Goal: Task Accomplishment & Management: Use online tool/utility

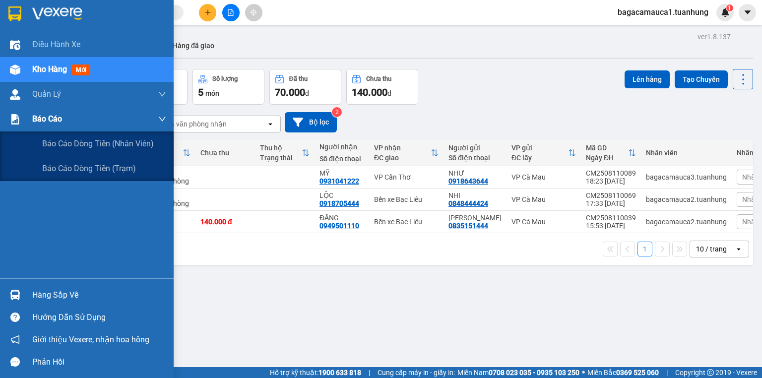
click at [35, 123] on span "Báo cáo" at bounding box center [47, 119] width 30 height 12
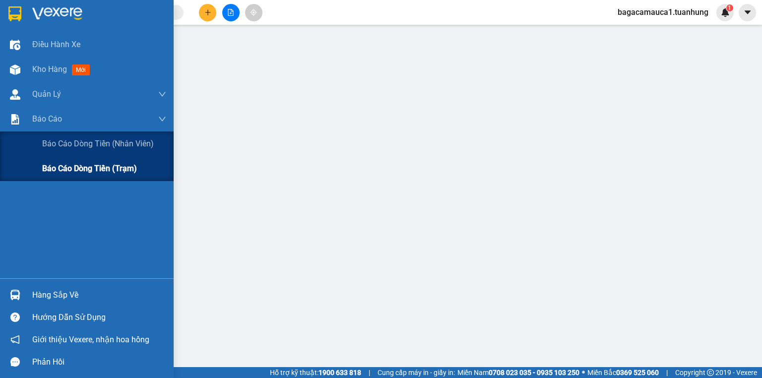
click at [37, 167] on div "Báo cáo dòng tiền (trạm)" at bounding box center [87, 168] width 174 height 25
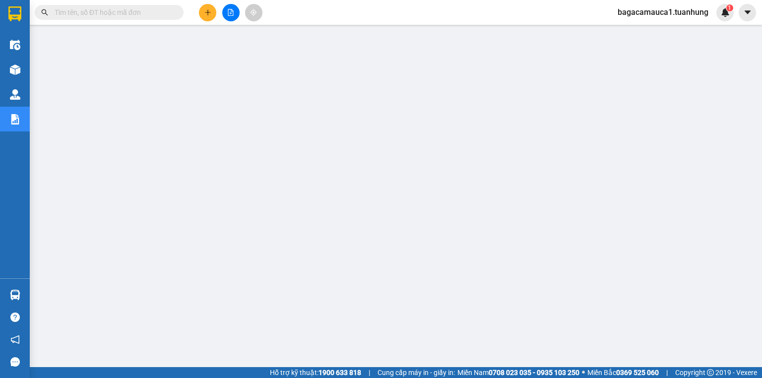
click at [132, 8] on input "text" at bounding box center [113, 12] width 117 height 11
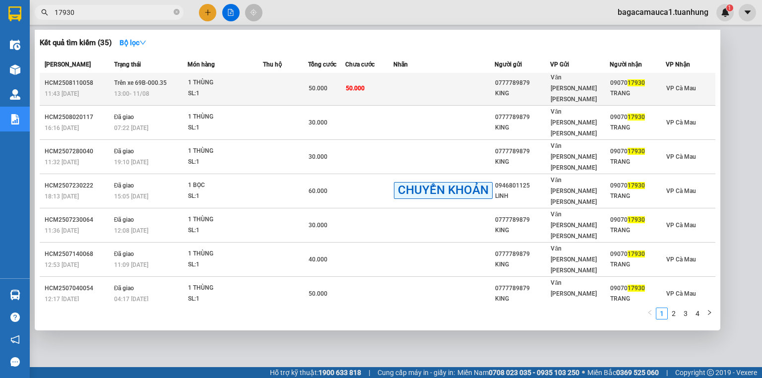
scroll to position [2, 0]
type input "17930"
click at [198, 81] on div "1 THÙNG" at bounding box center [225, 82] width 74 height 11
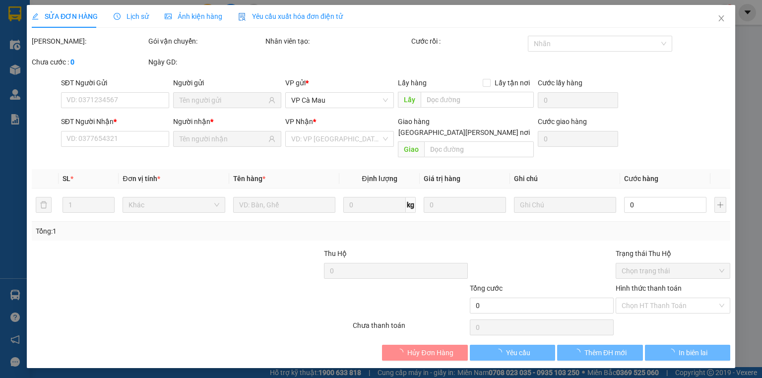
type input "0777789879"
type input "KING"
type input "0907017930"
type input "TRANG"
type input "50.000"
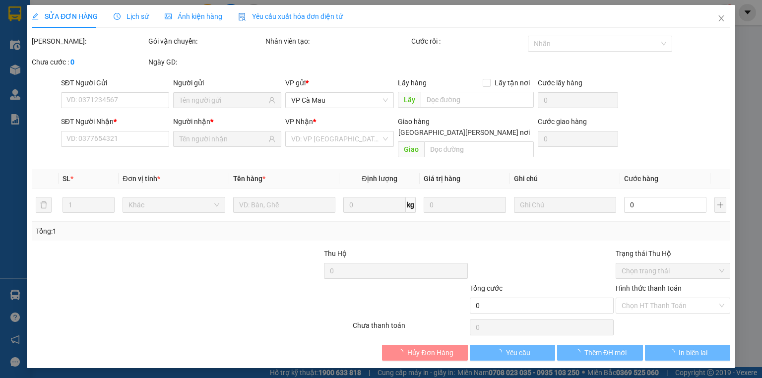
type input "50.000"
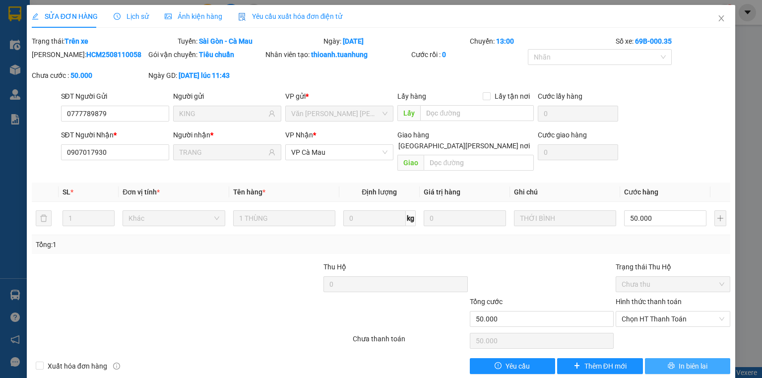
click at [658, 358] on button "In biên lai" at bounding box center [688, 366] width 86 height 16
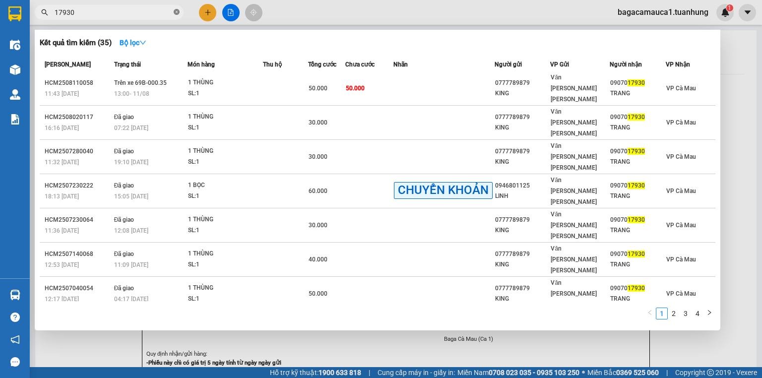
click at [178, 14] on icon "close-circle" at bounding box center [177, 12] width 6 height 6
click at [178, 14] on span at bounding box center [177, 12] width 6 height 11
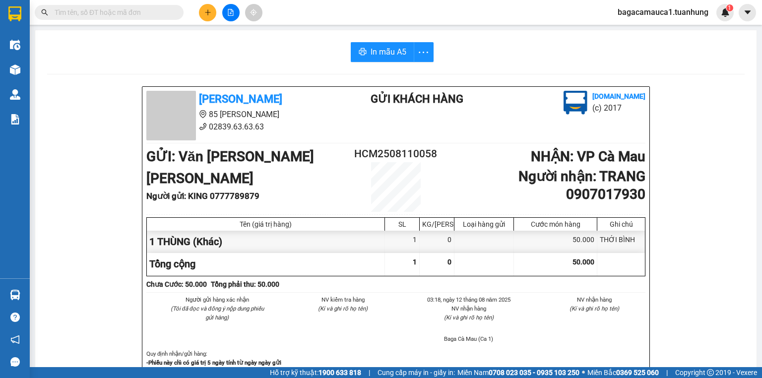
click at [153, 9] on input "text" at bounding box center [113, 12] width 117 height 11
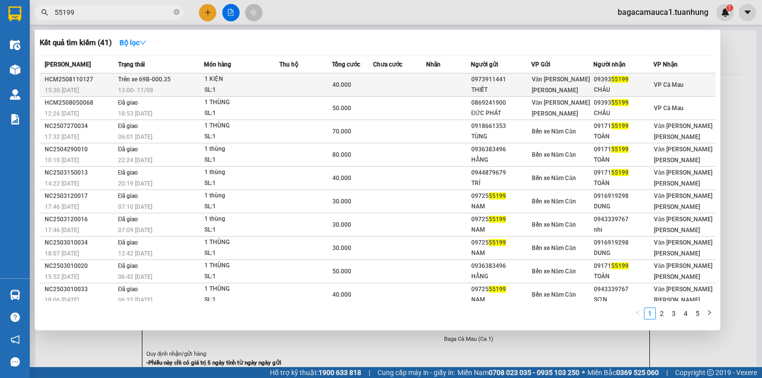
type input "55199"
click at [474, 89] on div "THIẾT" at bounding box center [500, 90] width 59 height 10
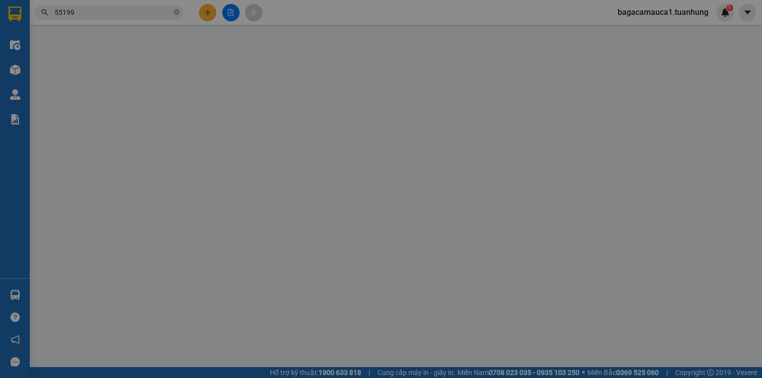
type input "0973911441"
type input "THIẾT"
type input "0939355199"
type input "CHÂU"
type input "40.000"
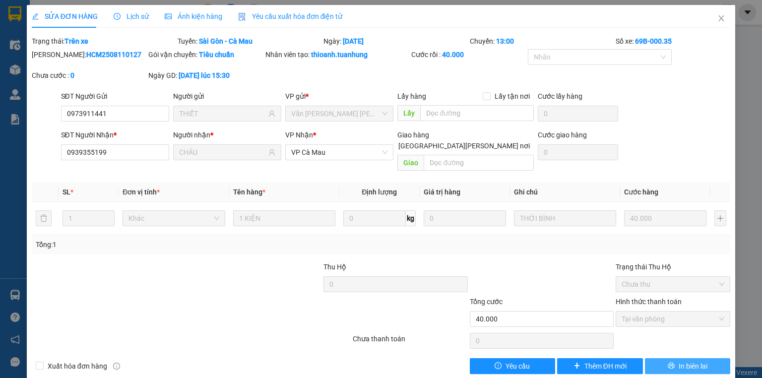
click at [677, 358] on button "In biên lai" at bounding box center [688, 366] width 86 height 16
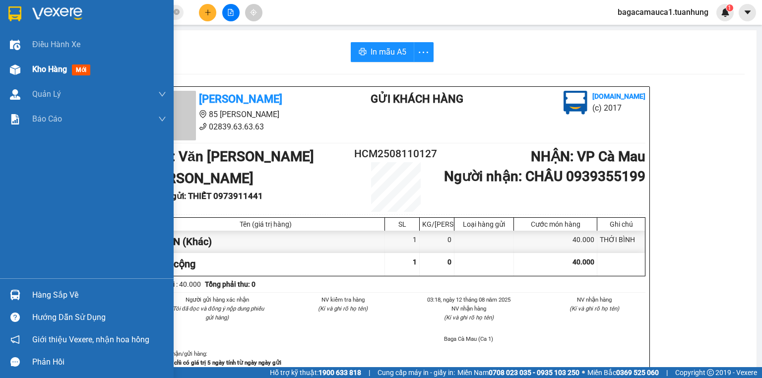
click at [29, 70] on div "Kho hàng mới" at bounding box center [87, 69] width 174 height 25
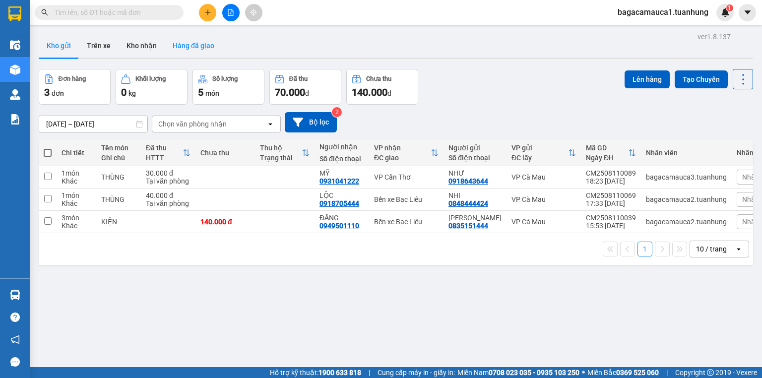
click at [190, 46] on button "Hàng đã giao" at bounding box center [194, 46] width 58 height 24
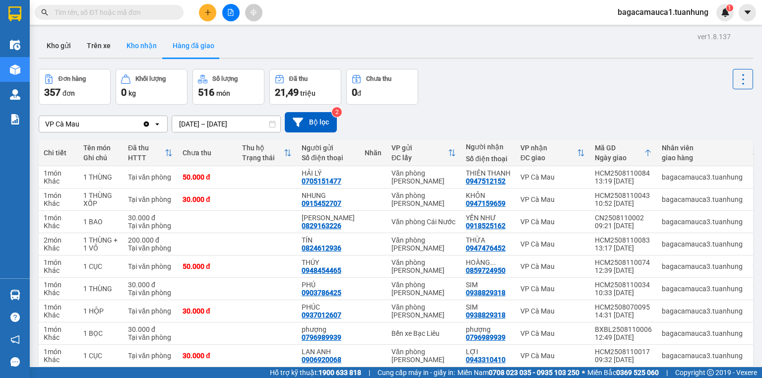
click at [150, 46] on button "Kho nhận" at bounding box center [141, 46] width 46 height 24
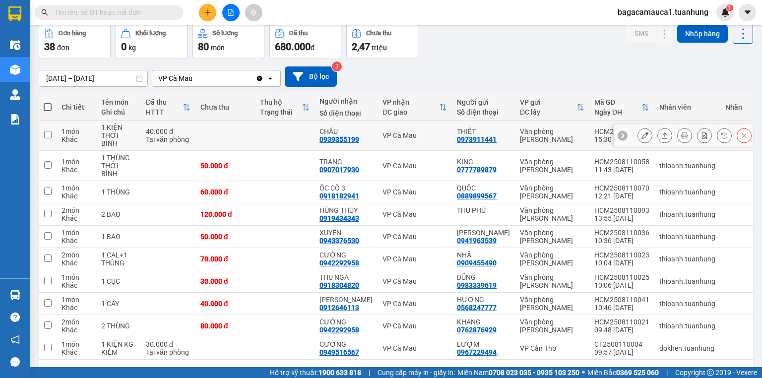
scroll to position [65, 0]
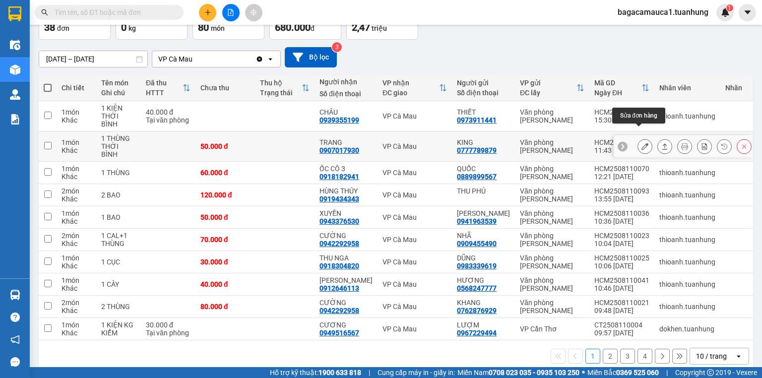
click at [641, 143] on icon at bounding box center [644, 146] width 7 height 7
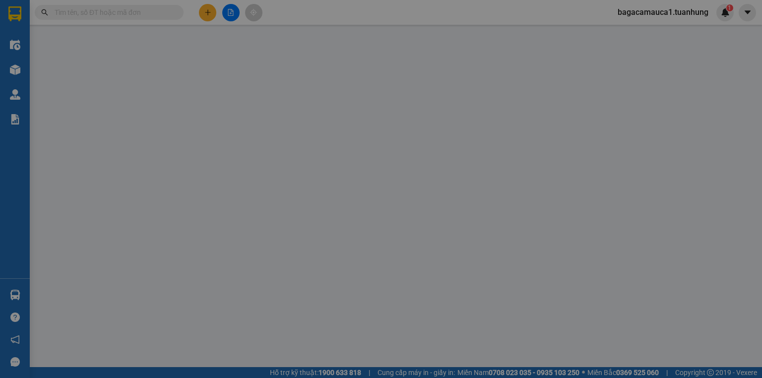
type input "0777789879"
type input "KING"
type input "0907017930"
type input "TRANG"
type input "50.000"
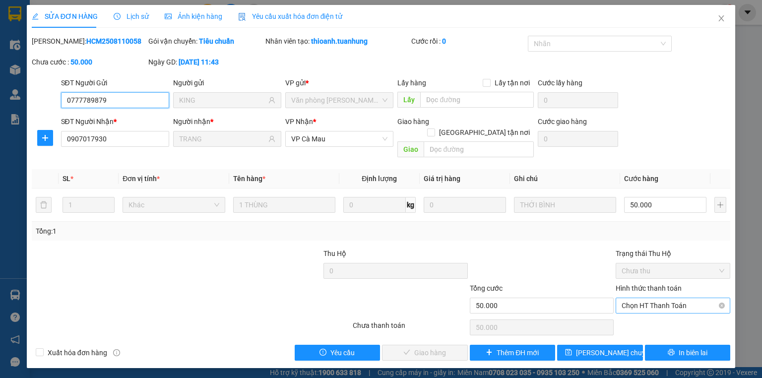
click at [636, 298] on span "Chọn HT Thanh Toán" at bounding box center [672, 305] width 103 height 15
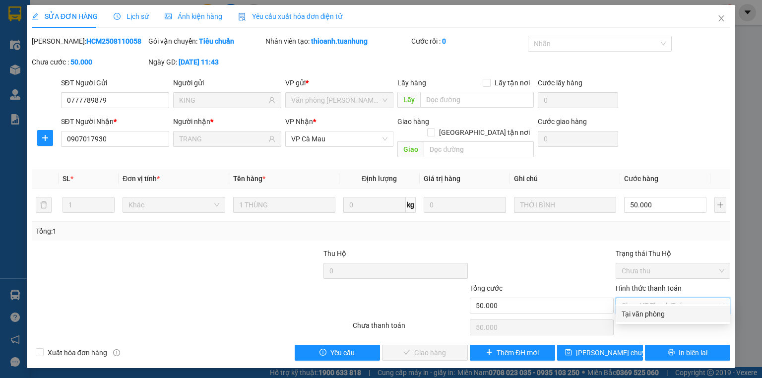
click at [648, 311] on div "Tại văn phòng" at bounding box center [672, 313] width 103 height 11
type input "0"
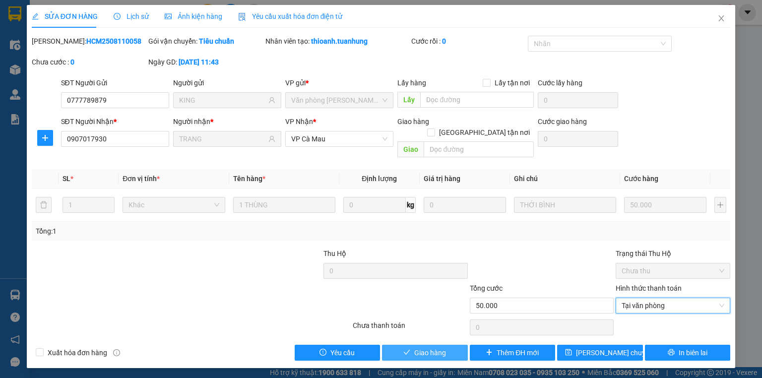
click at [421, 347] on span "Giao hàng" at bounding box center [430, 352] width 32 height 11
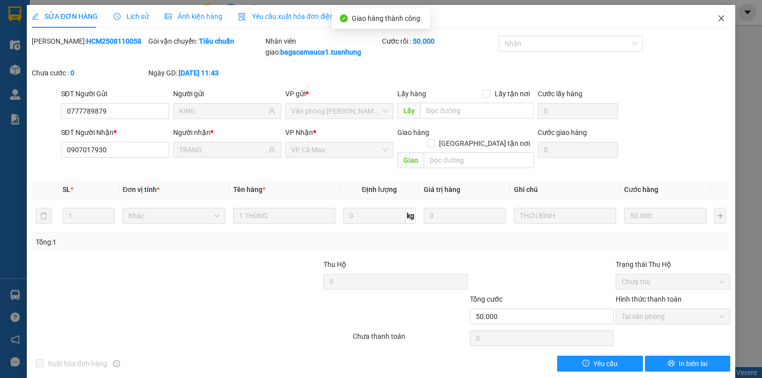
click at [718, 22] on icon "close" at bounding box center [721, 18] width 8 height 8
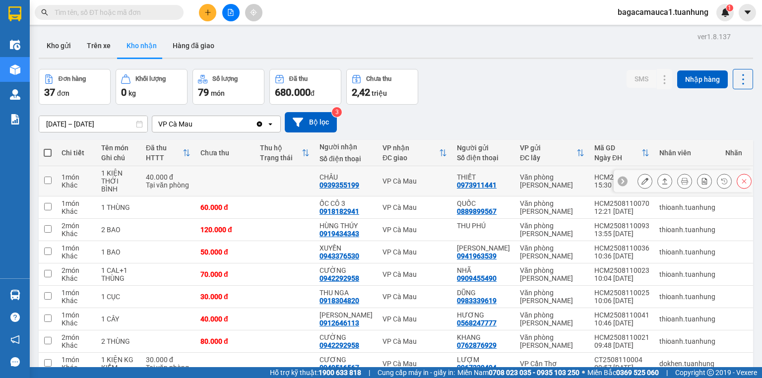
click at [638, 180] on button at bounding box center [645, 181] width 14 height 17
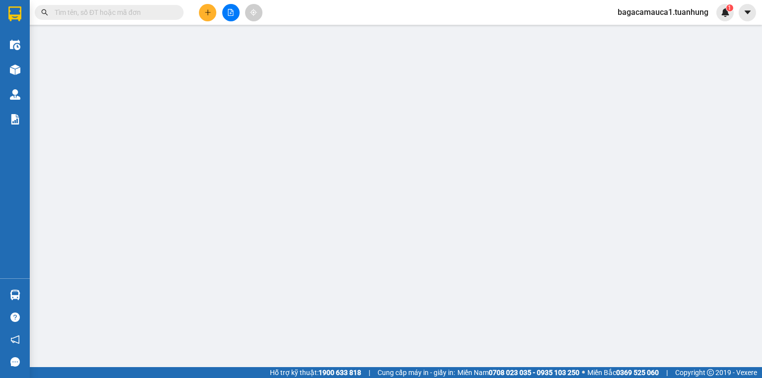
type input "0973911441"
type input "THIẾT"
type input "0939355199"
type input "CHÂU"
type input "40.000"
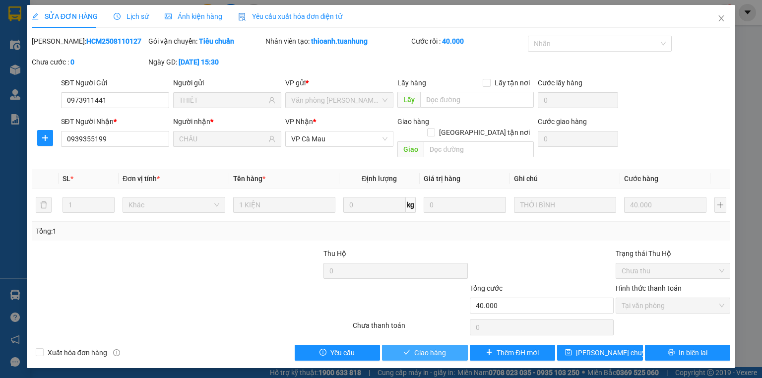
click at [421, 347] on span "Giao hàng" at bounding box center [430, 352] width 32 height 11
